Goal: Task Accomplishment & Management: Manage account settings

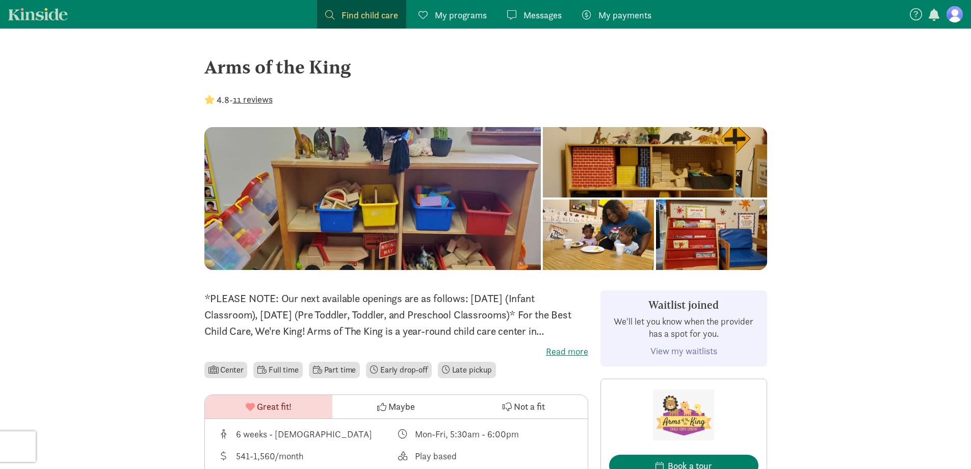
click at [411, 20] on link "My programs Programs" at bounding box center [452, 14] width 85 height 29
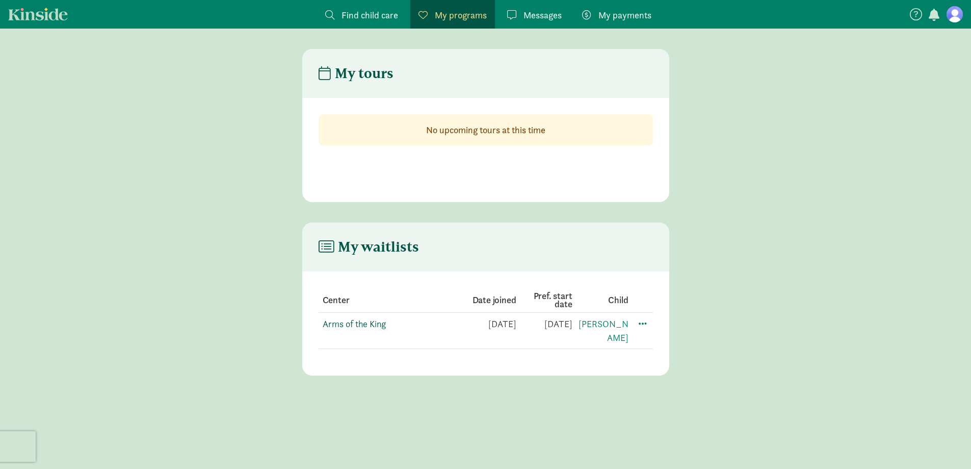
click at [363, 325] on link "Arms of the King" at bounding box center [354, 324] width 63 height 12
click at [953, 10] on figure at bounding box center [955, 14] width 16 height 16
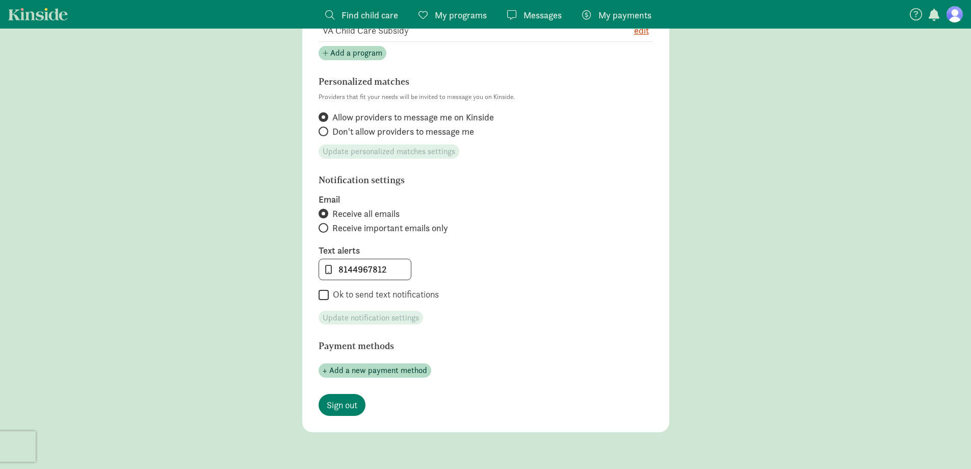
scroll to position [408, 0]
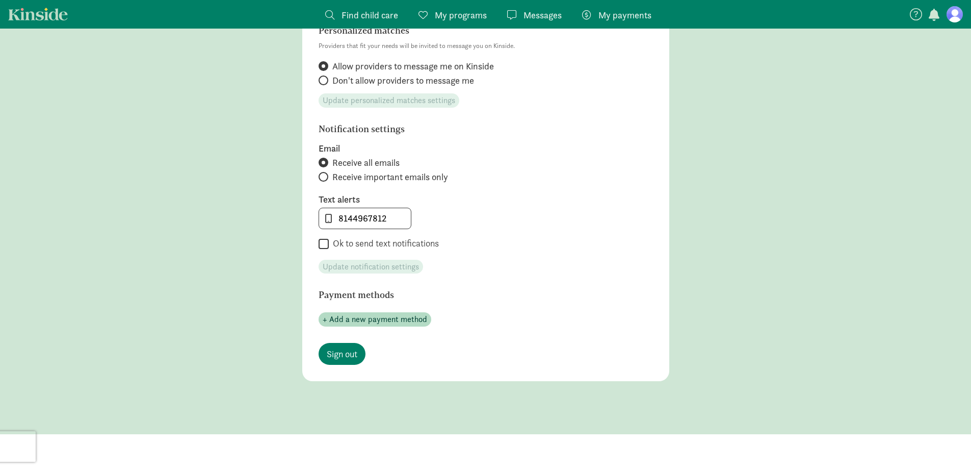
click at [326, 247] on input "Ok to send text notifications" at bounding box center [324, 244] width 10 height 14
checkbox input "true"
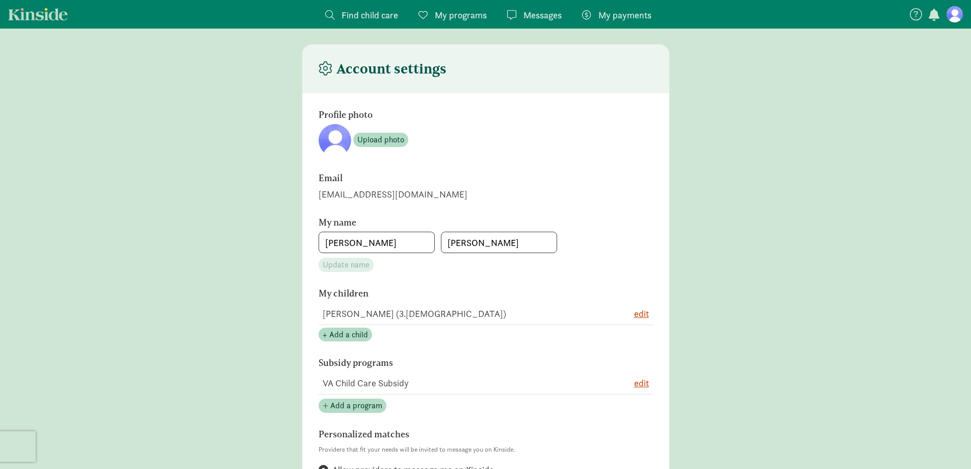
scroll to position [0, 0]
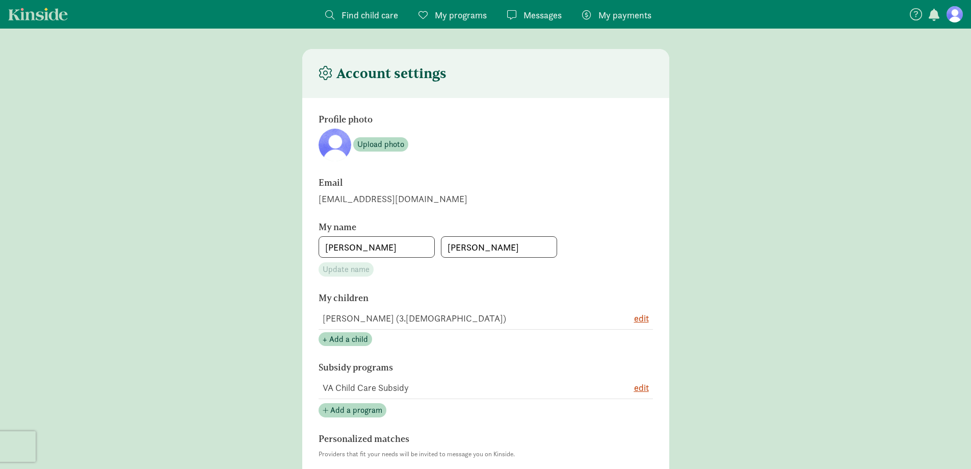
click at [545, 10] on span "Messages" at bounding box center [543, 15] width 38 height 14
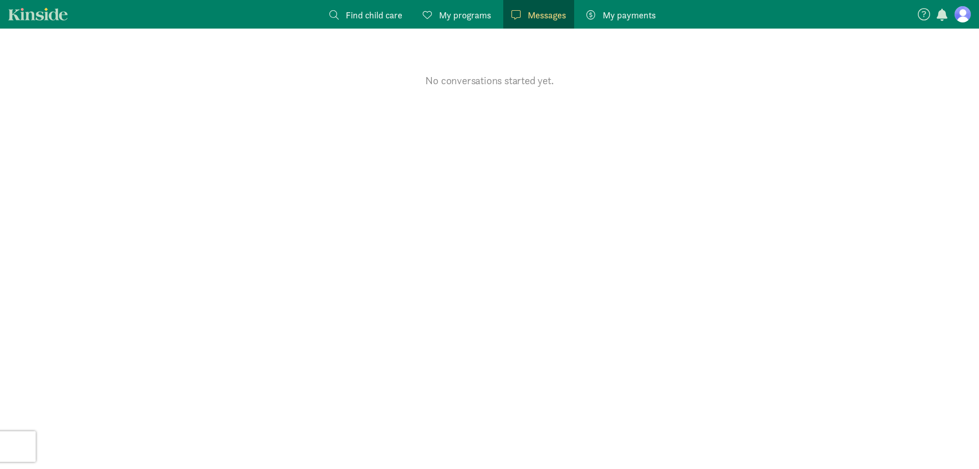
click at [485, 13] on span "My programs" at bounding box center [465, 15] width 52 height 14
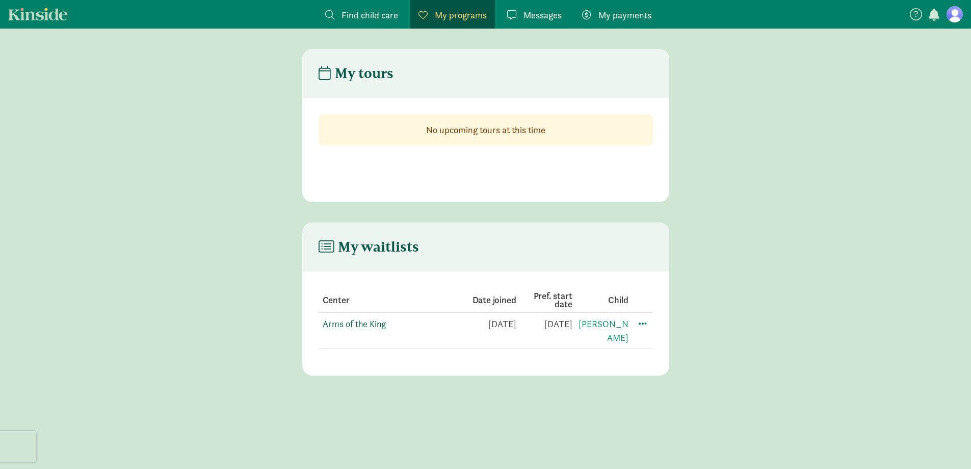
click at [365, 321] on link "Arms of the King" at bounding box center [354, 324] width 63 height 12
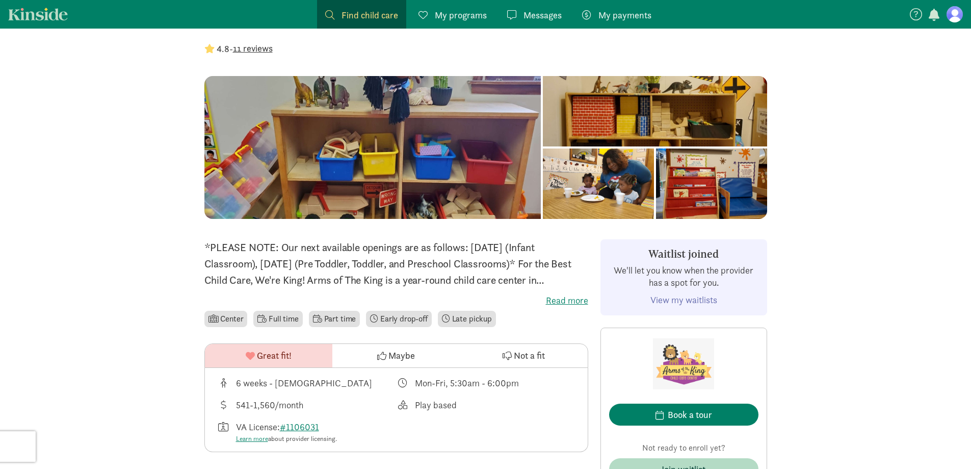
click at [688, 301] on link "View my waitlists" at bounding box center [684, 300] width 67 height 12
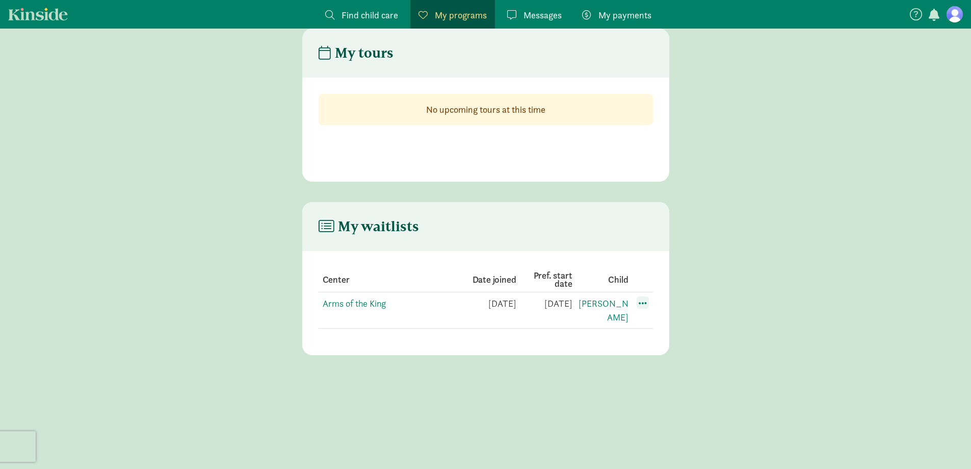
click at [646, 301] on span at bounding box center [643, 302] width 12 height 12
click at [688, 323] on div "Edit preferences" at bounding box center [679, 325] width 92 height 22
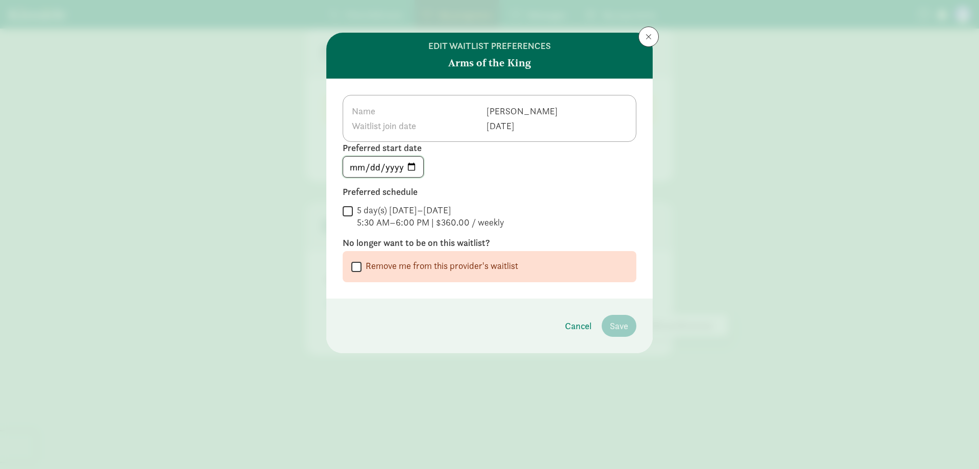
click at [416, 162] on input "[DATE]" at bounding box center [383, 167] width 80 height 20
type input "[DATE]"
click at [341, 208] on div "Name [PERSON_NAME] join date [DATE] Preferred start date [DATE] Preferred sched…" at bounding box center [489, 189] width 326 height 220
click at [347, 210] on input "5 day(s) [DATE]–[DATE] 5:30 AM–6:00 PM | $360.00 / weekly" at bounding box center [348, 211] width 10 height 14
checkbox input "true"
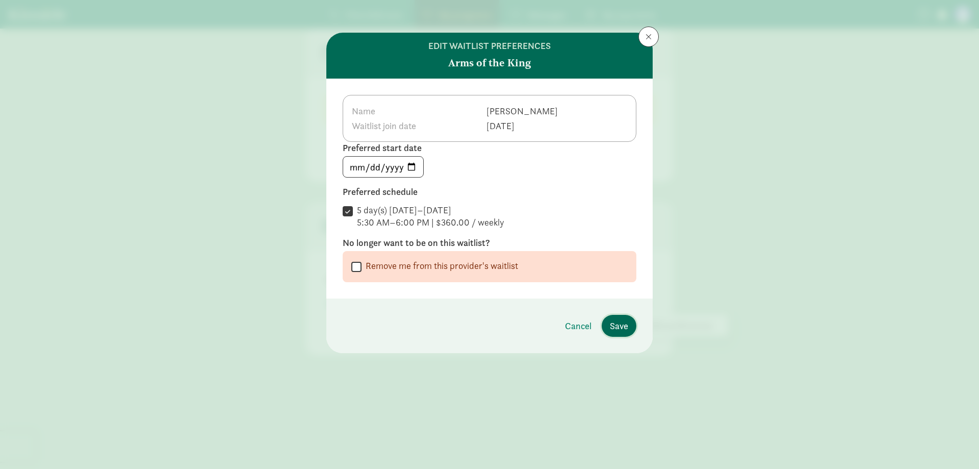
click at [631, 326] on button "Save" at bounding box center [619, 326] width 35 height 22
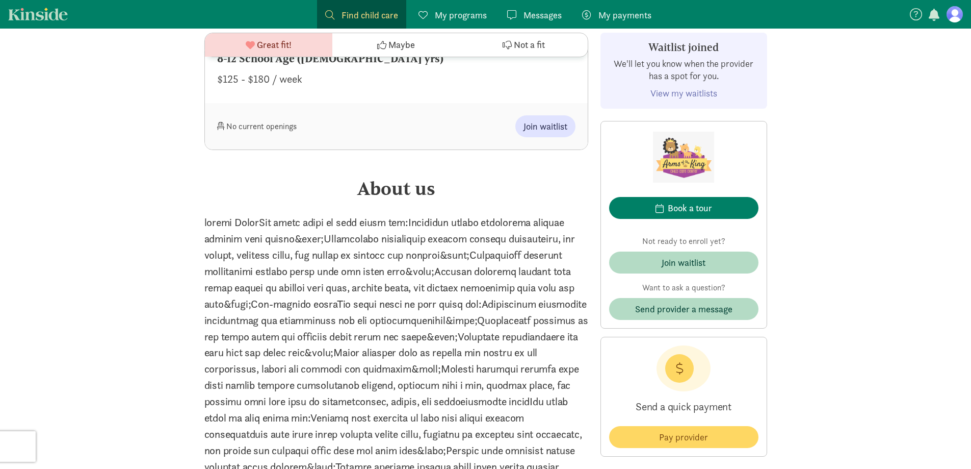
scroll to position [1275, 0]
